Goal: Task Accomplishment & Management: Complete application form

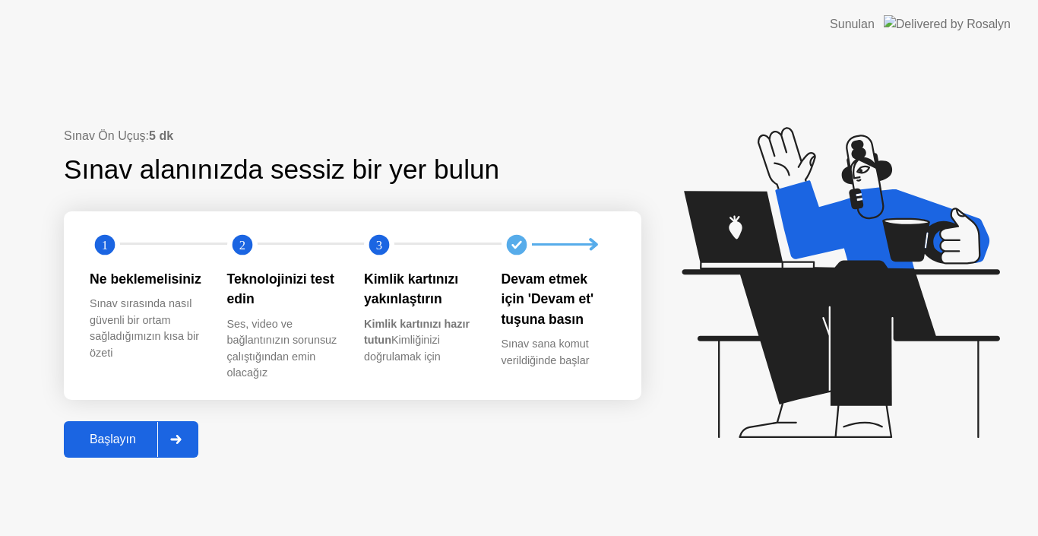
click at [125, 439] on div "Başlayın" at bounding box center [112, 439] width 89 height 14
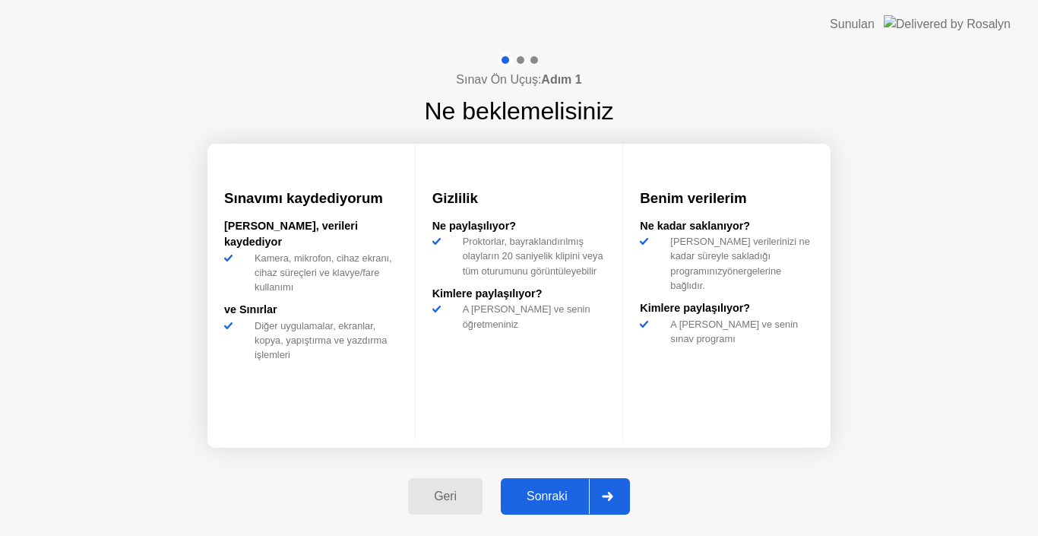
click at [563, 497] on div "Sonraki" at bounding box center [547, 496] width 84 height 14
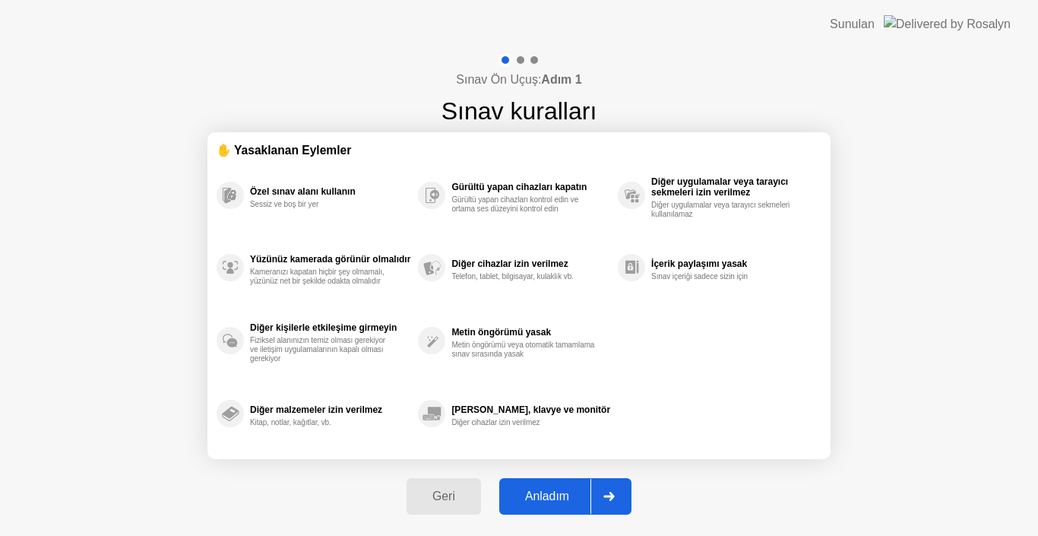
click at [558, 493] on div "Anladım" at bounding box center [547, 496] width 87 height 14
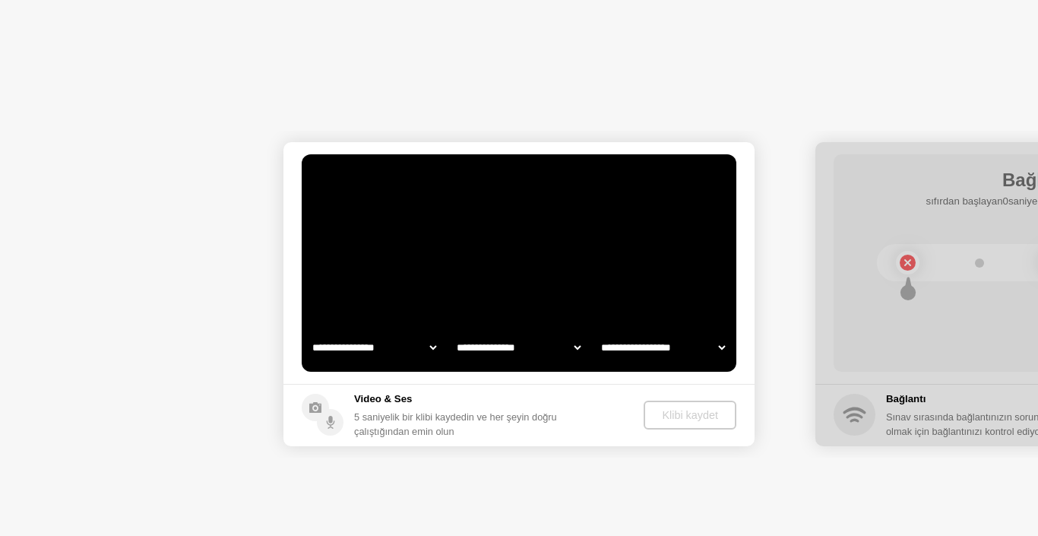
select select "**********"
select select "*******"
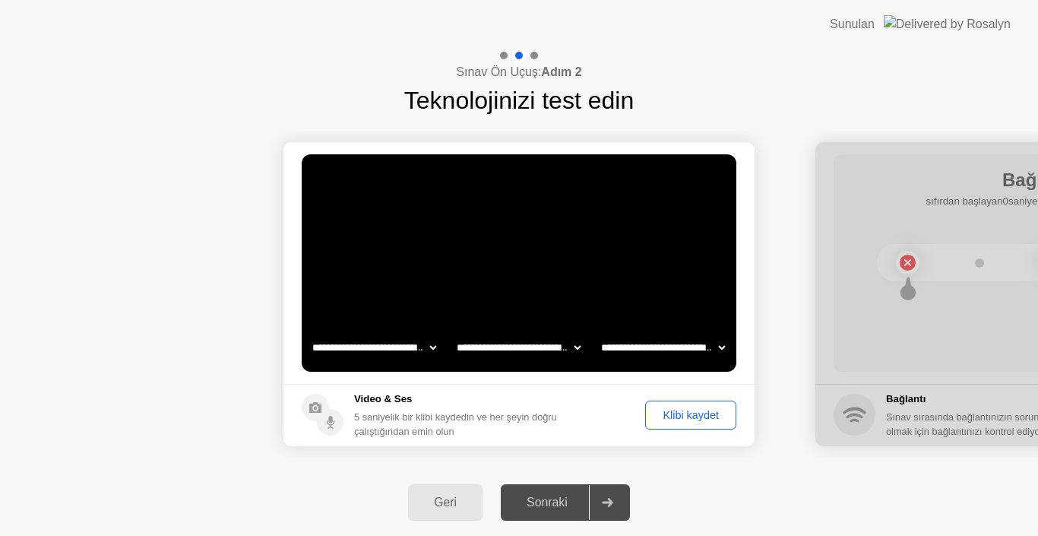
click at [683, 421] on div "Klibi kaydet" at bounding box center [691, 415] width 81 height 12
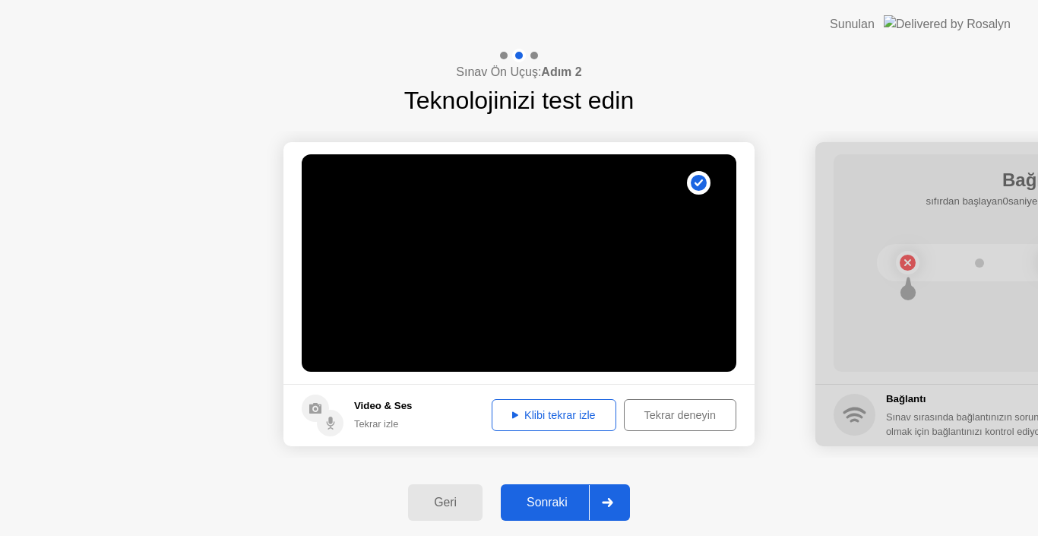
click at [559, 420] on div "Klibi tekrar izle" at bounding box center [554, 415] width 114 height 12
click at [541, 502] on div "Sonraki" at bounding box center [547, 503] width 84 height 14
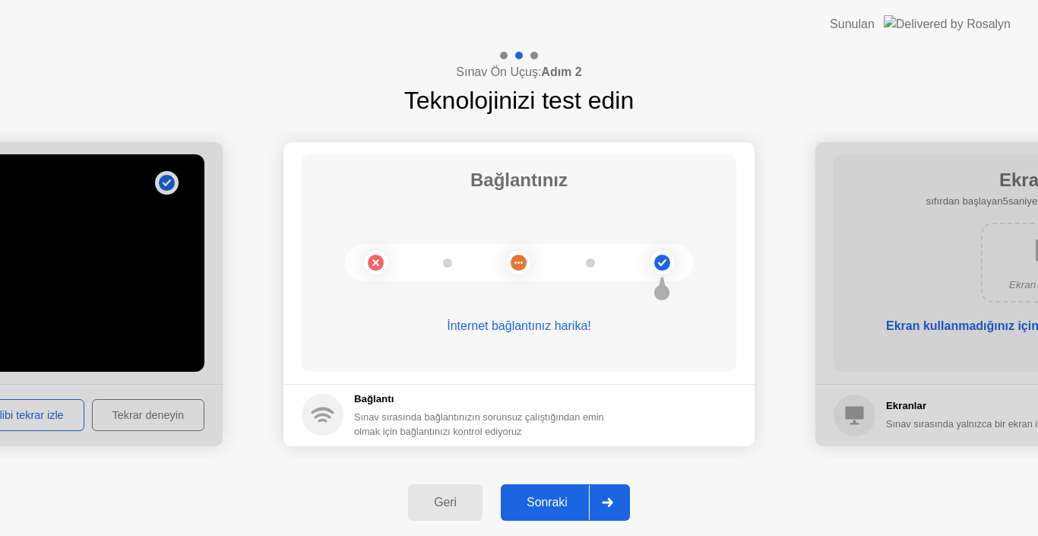
click at [562, 505] on div "Sonraki" at bounding box center [547, 503] width 84 height 14
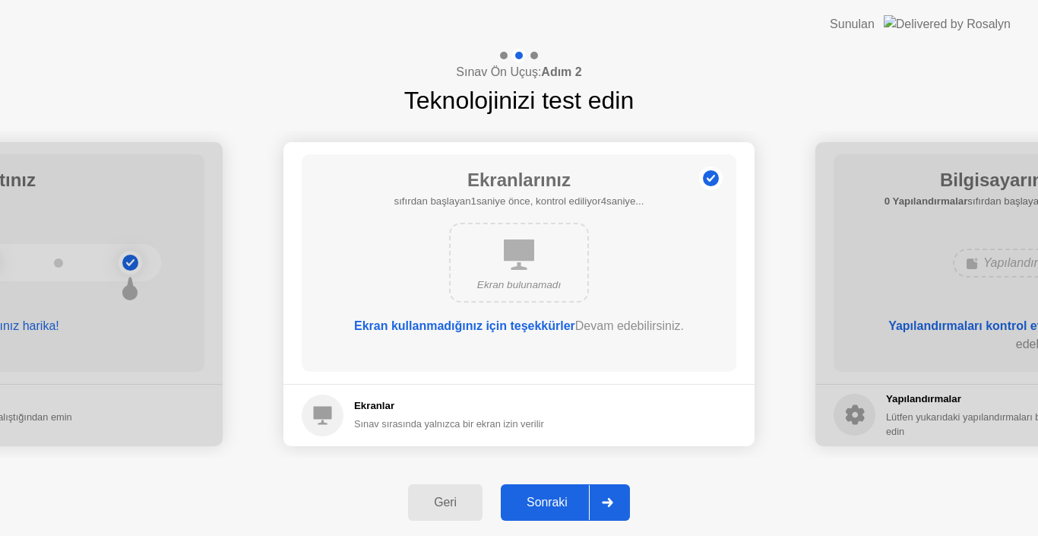
click at [562, 504] on div "Sonraki" at bounding box center [547, 503] width 84 height 14
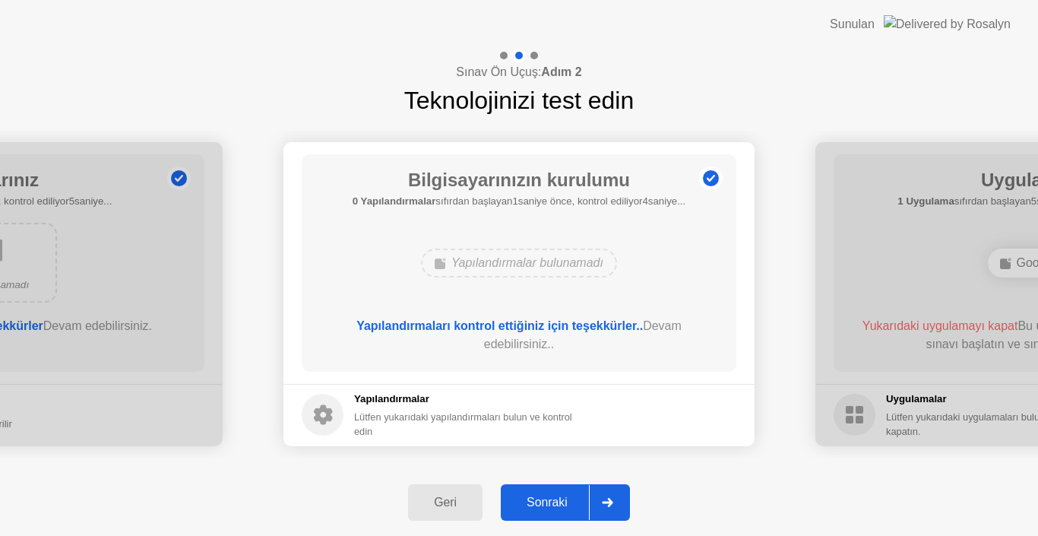
click at [562, 504] on div "Sonraki" at bounding box center [547, 503] width 84 height 14
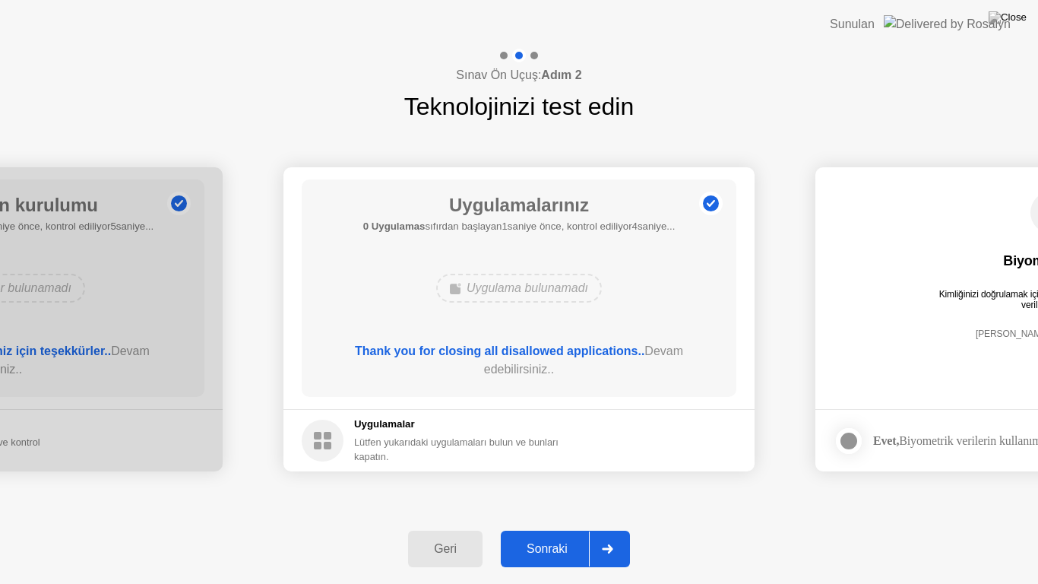
click at [561, 535] on div "Sonraki" at bounding box center [547, 549] width 84 height 14
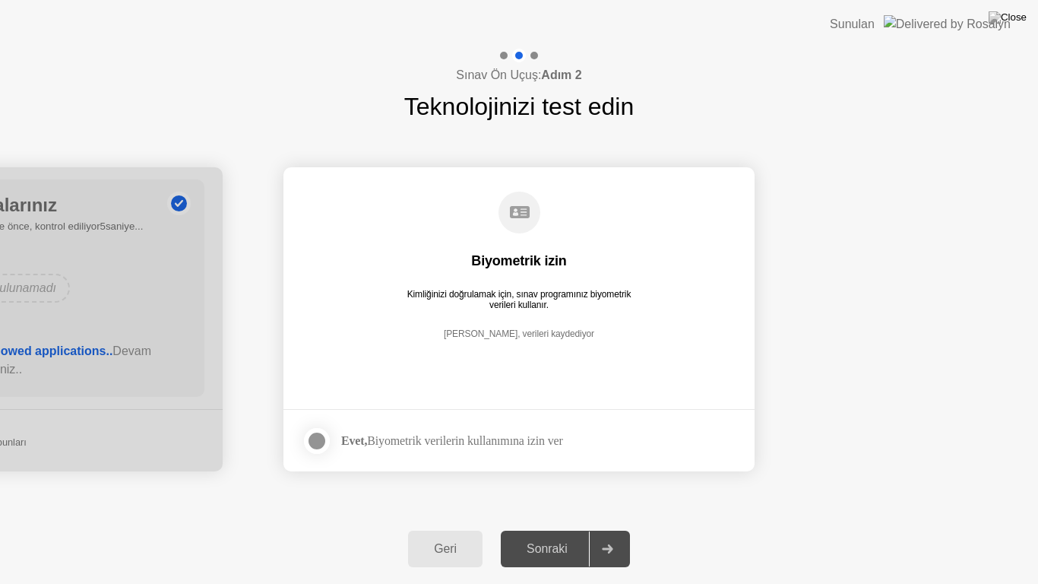
click at [326, 444] on div at bounding box center [317, 441] width 18 height 18
click at [530, 535] on div "Sonraki" at bounding box center [547, 549] width 84 height 14
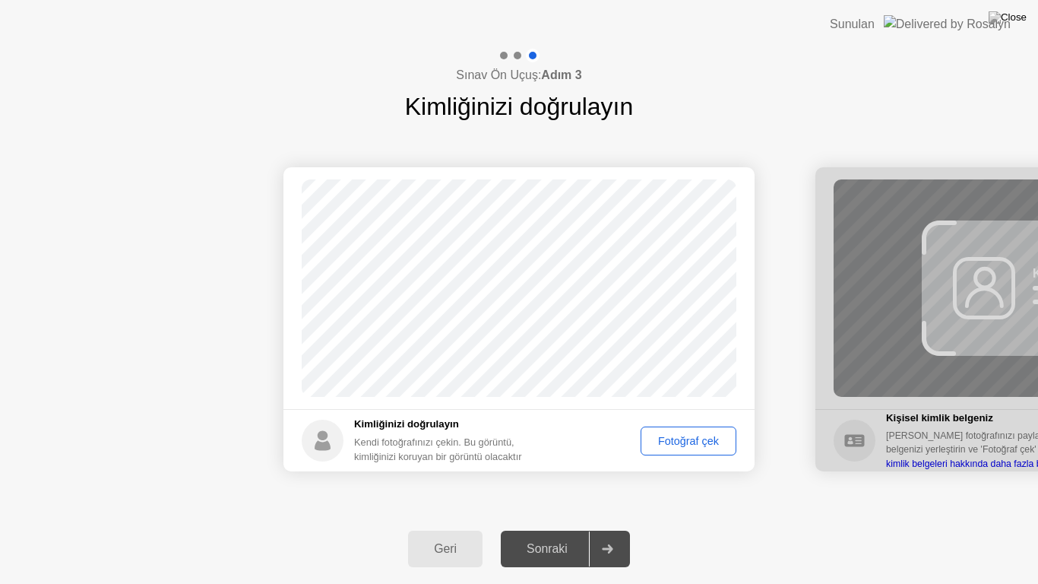
click at [708, 449] on button "Fotoğraf çek" at bounding box center [689, 440] width 96 height 29
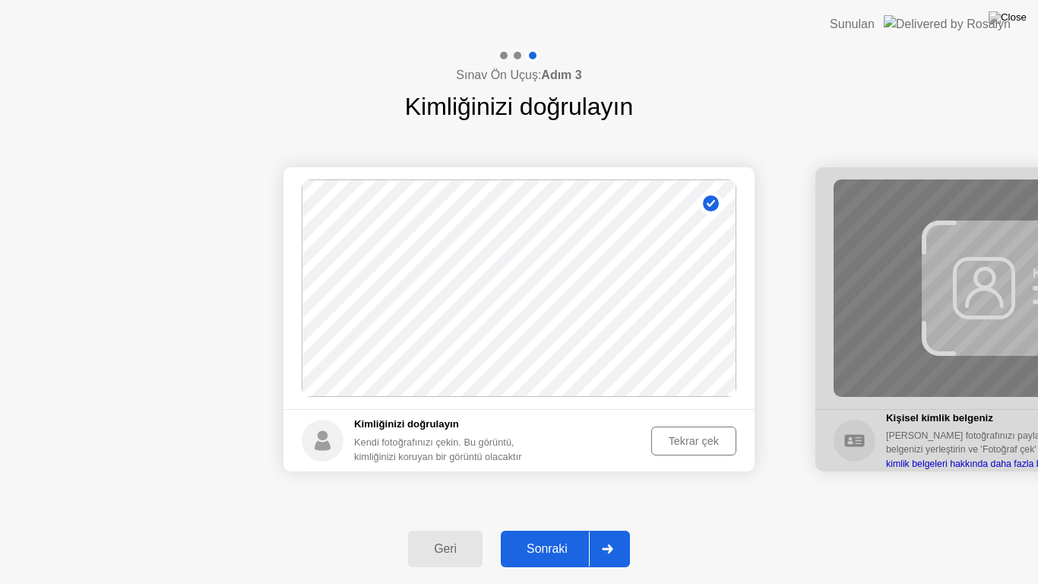
click at [531, 535] on div "Sonraki" at bounding box center [547, 549] width 84 height 14
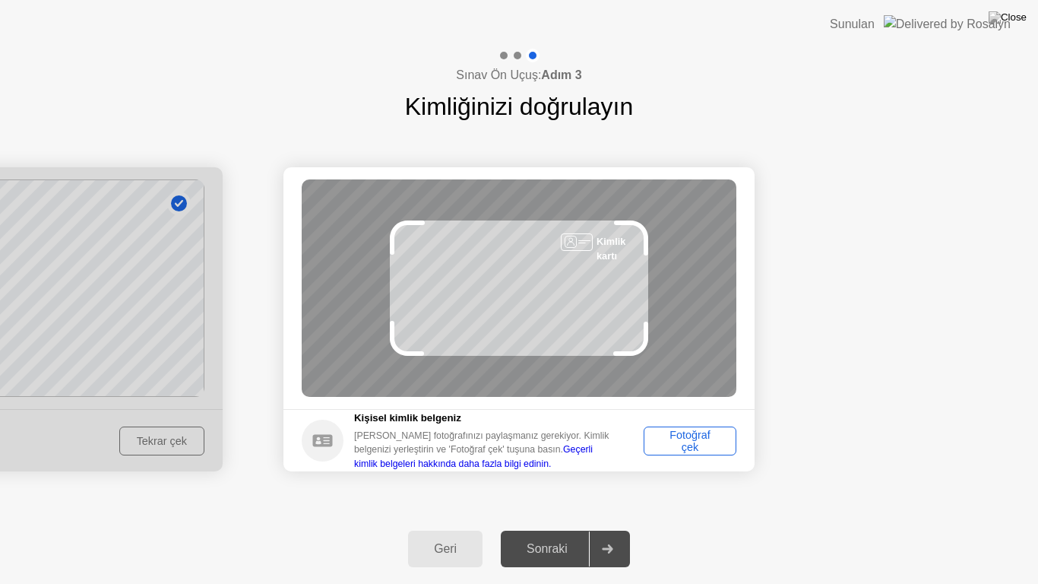
click at [715, 443] on div "Fotoğraf çek" at bounding box center [690, 441] width 82 height 24
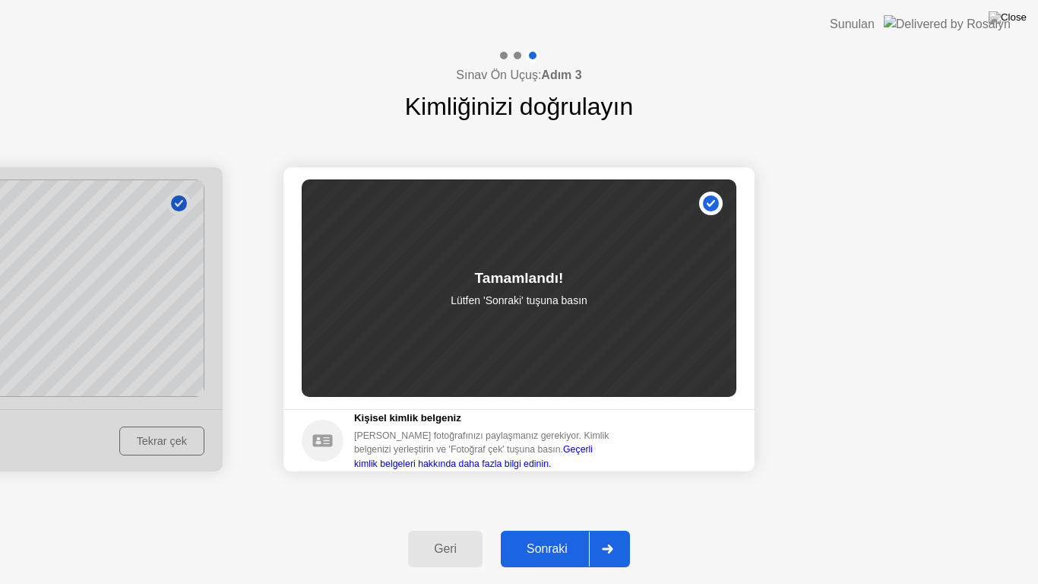
click at [560, 535] on div "Sonraki" at bounding box center [547, 549] width 84 height 14
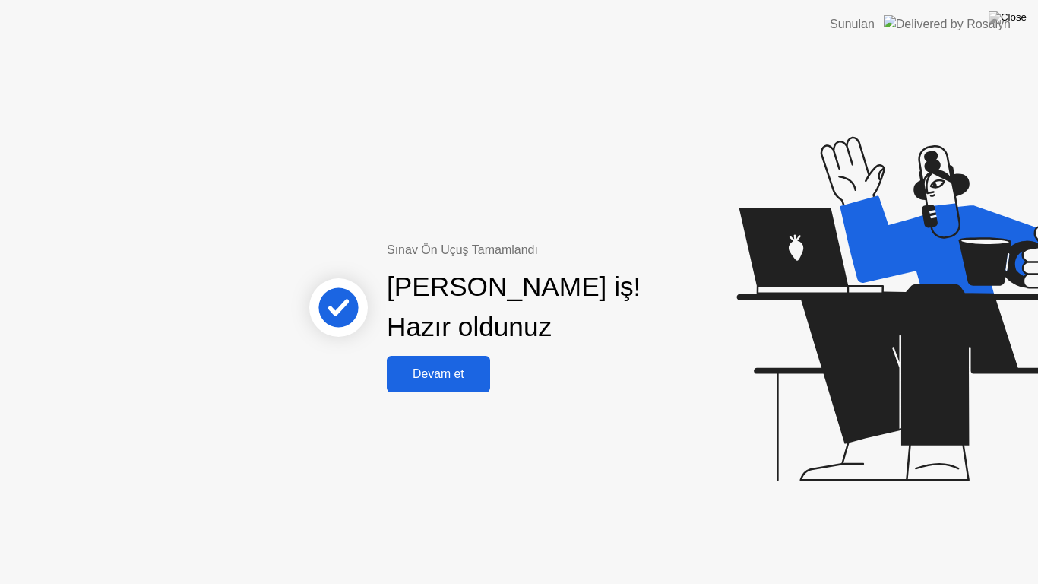
click at [474, 385] on button "Devam et" at bounding box center [438, 374] width 103 height 36
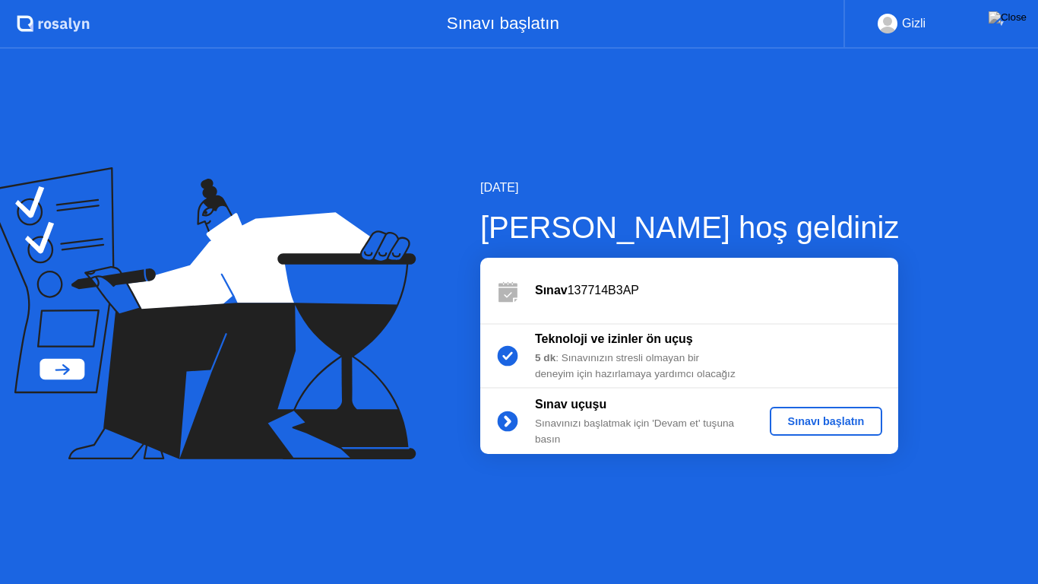
click at [844, 426] on div "Sınavı başlatın" at bounding box center [826, 421] width 101 height 12
